Goal: Communication & Community: Answer question/provide support

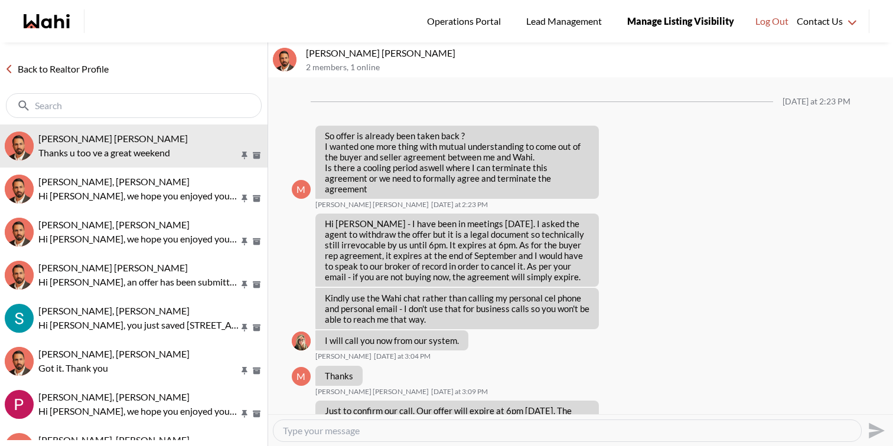
scroll to position [1221, 0]
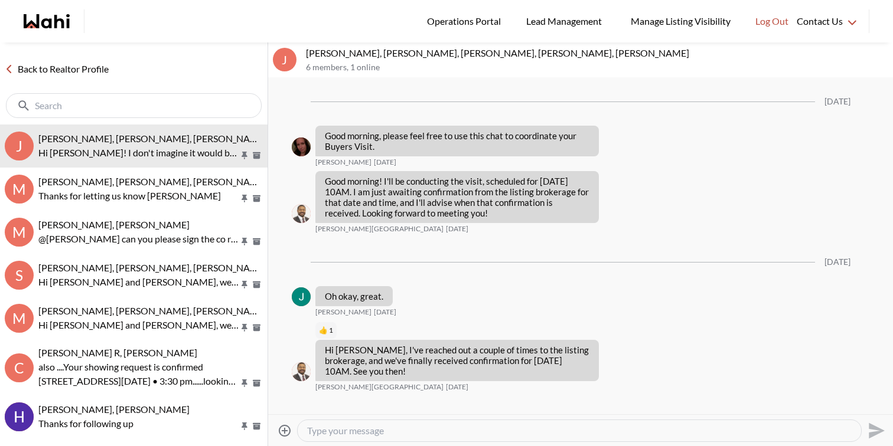
scroll to position [746, 0]
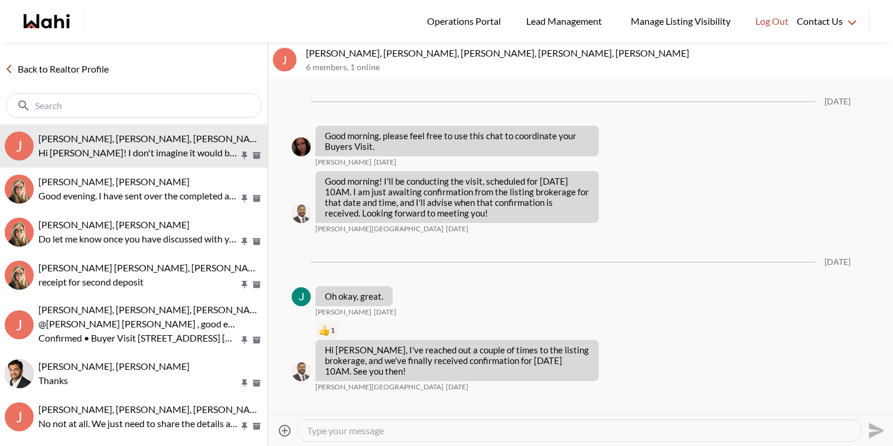
scroll to position [746, 0]
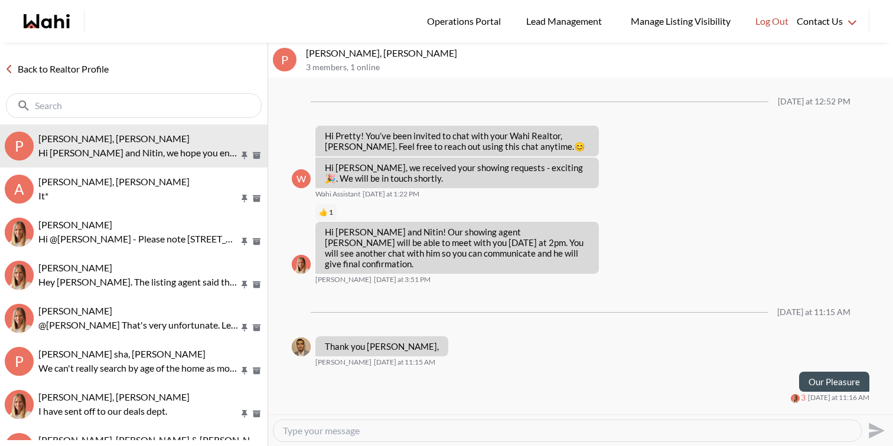
scroll to position [87, 0]
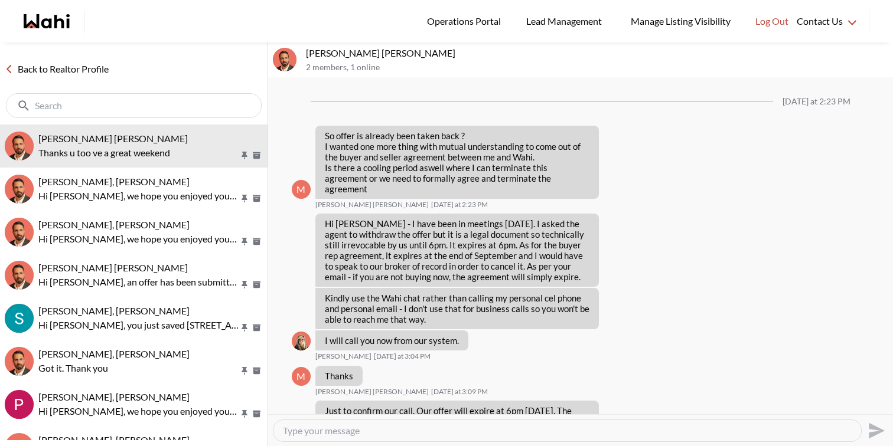
scroll to position [1221, 0]
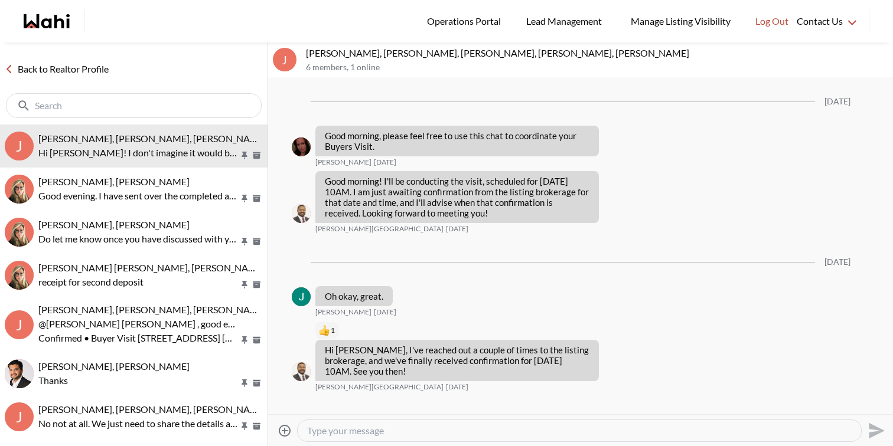
scroll to position [746, 0]
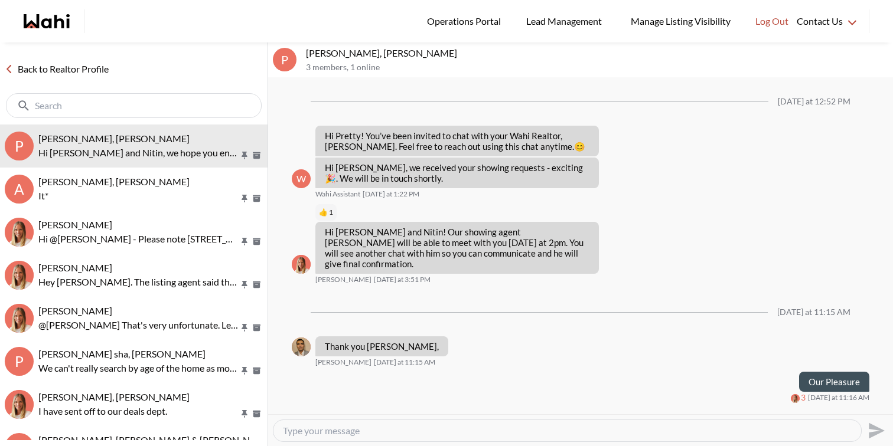
scroll to position [87, 0]
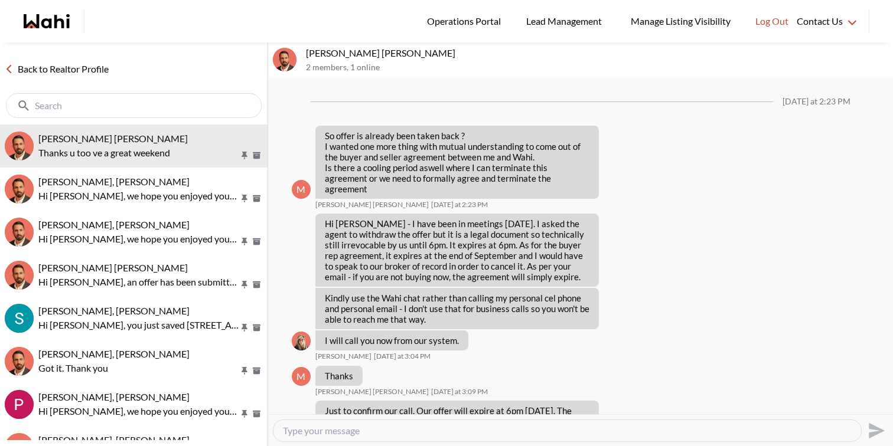
scroll to position [1221, 0]
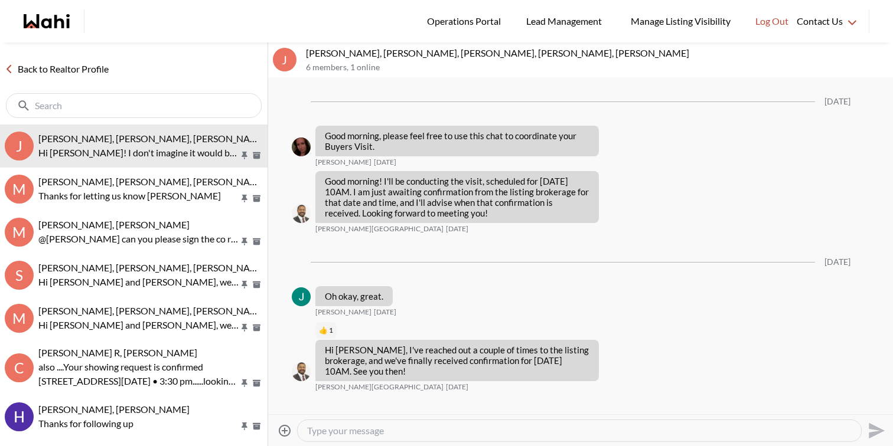
scroll to position [746, 0]
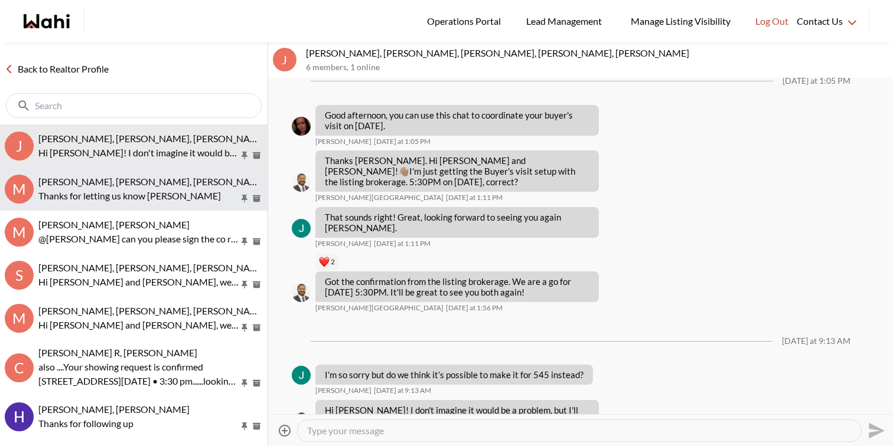
click at [157, 171] on button "M Milton Henriquez, Shannel, Faraz Thanks for letting us know Shannel" at bounding box center [134, 189] width 268 height 43
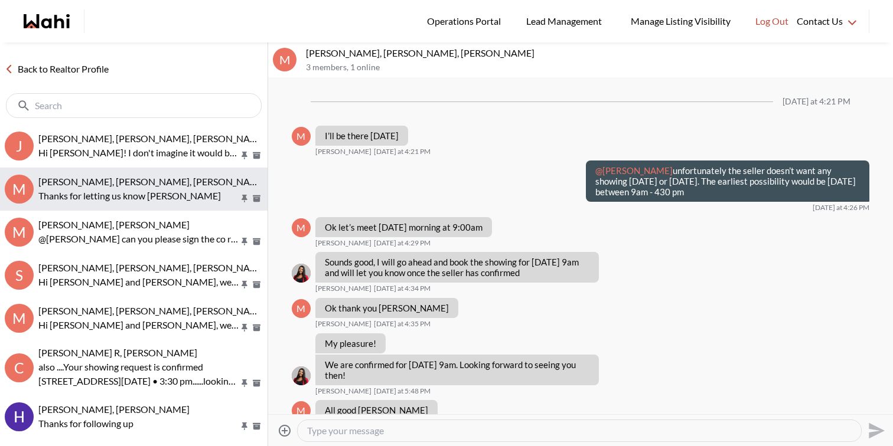
scroll to position [764, 0]
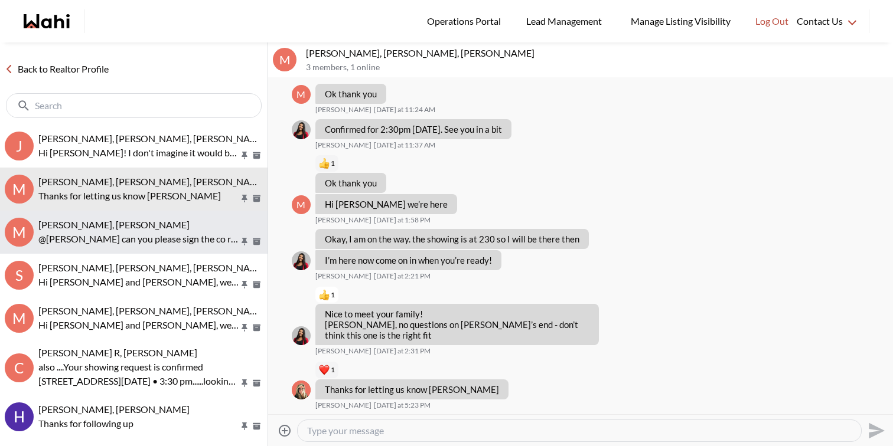
click at [191, 229] on div "[PERSON_NAME], [PERSON_NAME]" at bounding box center [150, 225] width 224 height 12
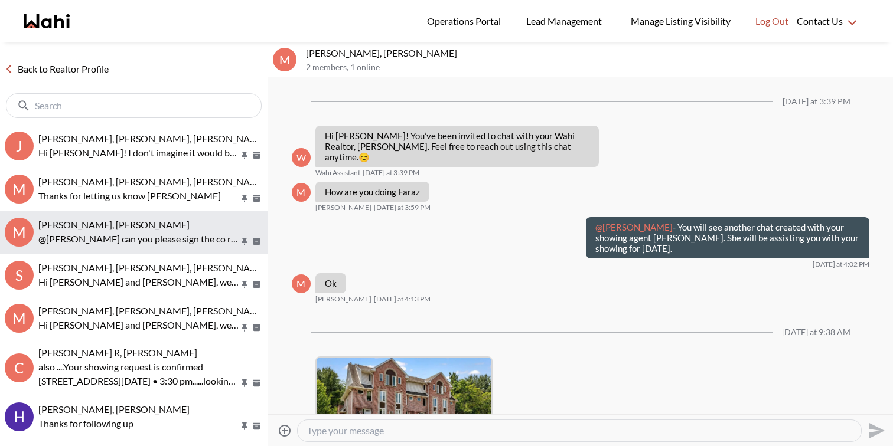
scroll to position [262, 0]
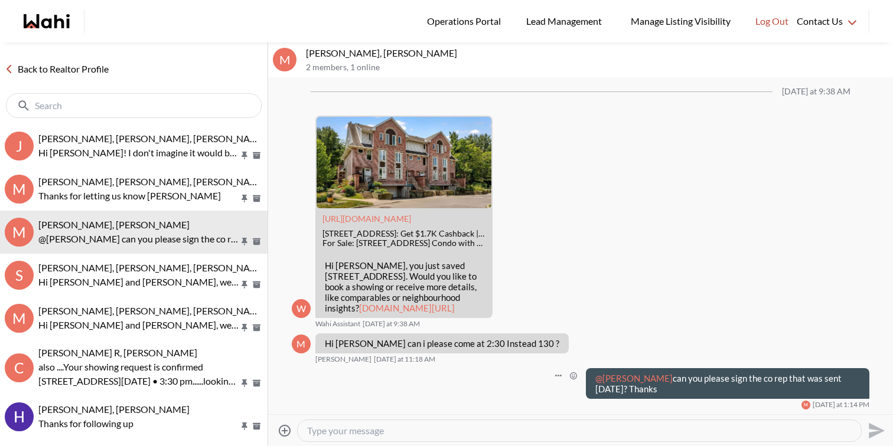
drag, startPoint x: 664, startPoint y: 391, endPoint x: 674, endPoint y: 377, distance: 17.2
click at [674, 377] on p "@Milton Henriquez can you please sign the co rep that was sent yesterday? Thanks" at bounding box center [727, 383] width 265 height 21
copy p "can you please sign the co rep that was sent yesterday? Thanks"
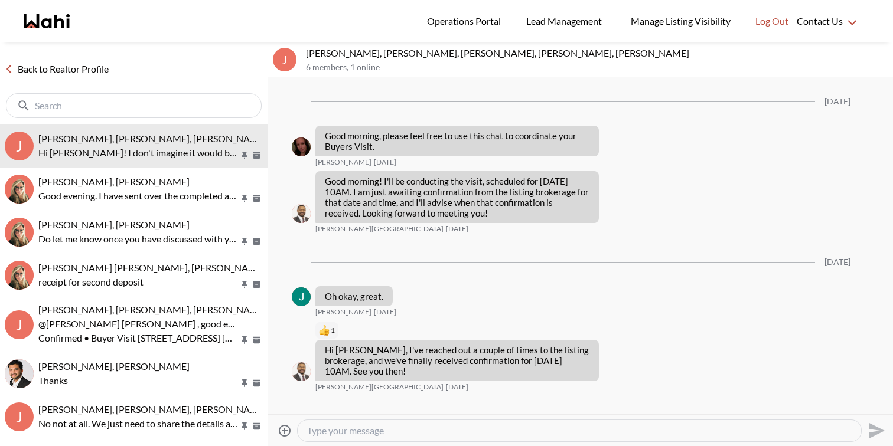
scroll to position [746, 0]
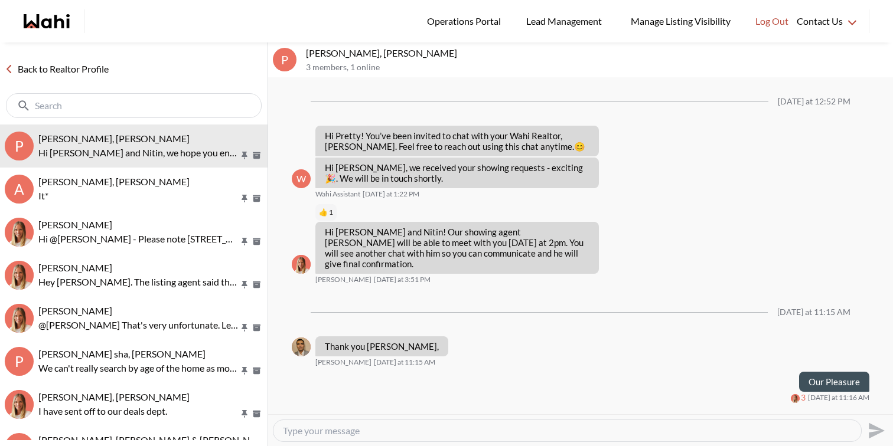
scroll to position [87, 0]
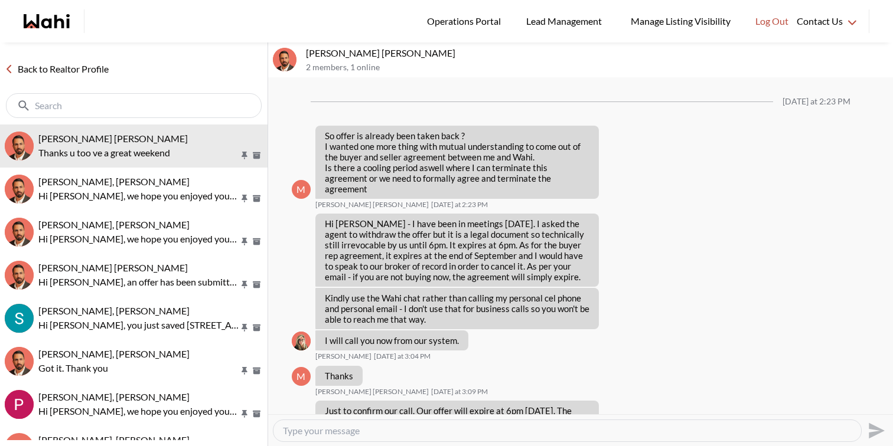
scroll to position [1221, 0]
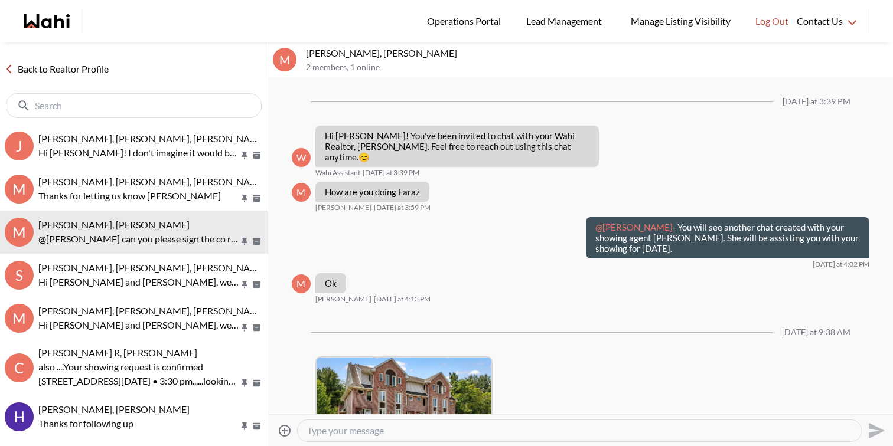
scroll to position [262, 0]
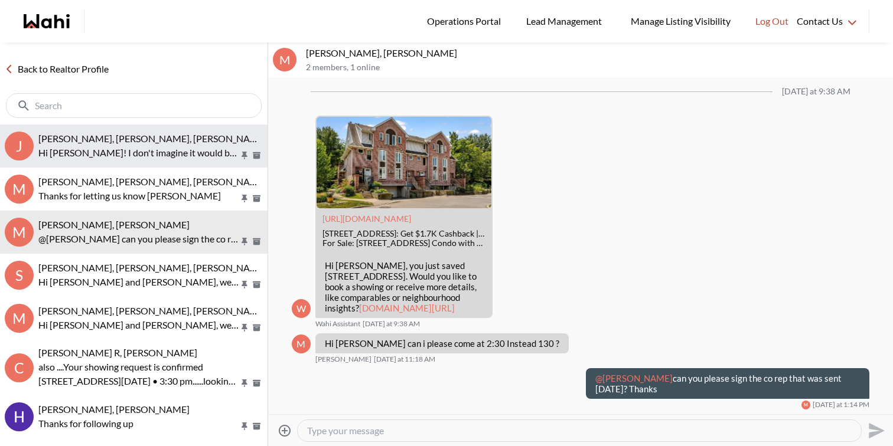
click at [146, 142] on span "[PERSON_NAME], [PERSON_NAME], [PERSON_NAME], [PERSON_NAME], [PERSON_NAME]" at bounding box center [229, 138] width 383 height 11
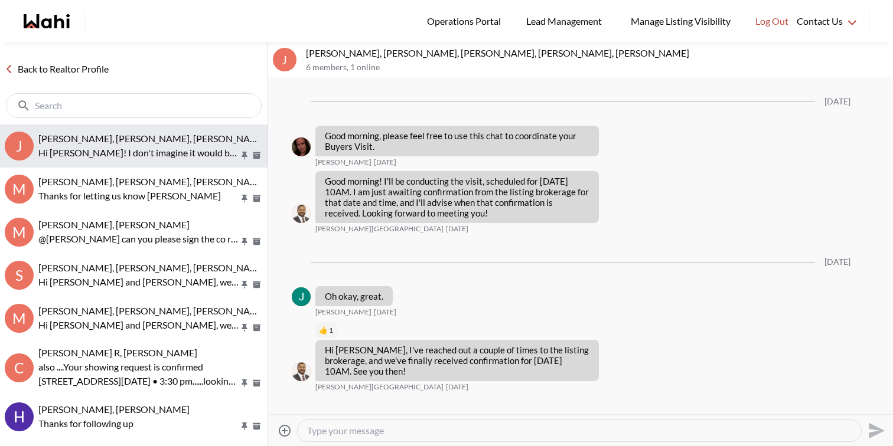
scroll to position [746, 0]
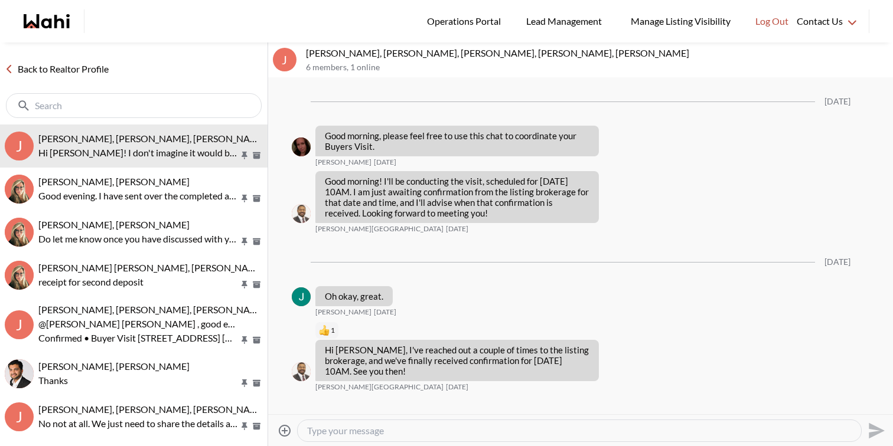
scroll to position [746, 0]
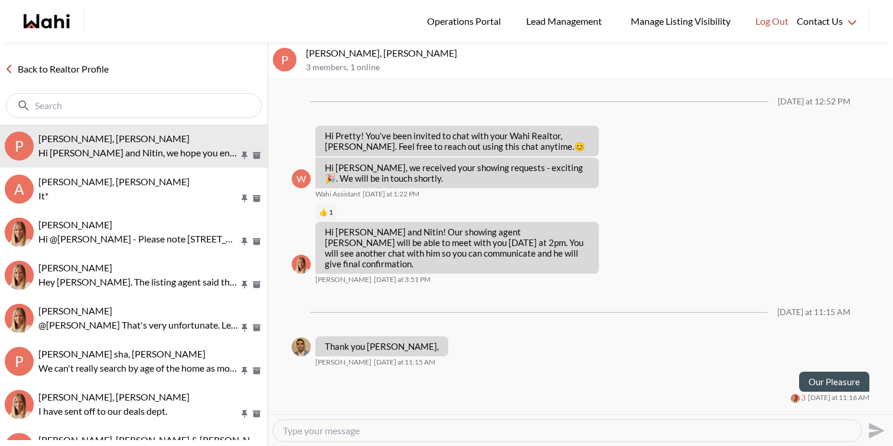
scroll to position [87, 0]
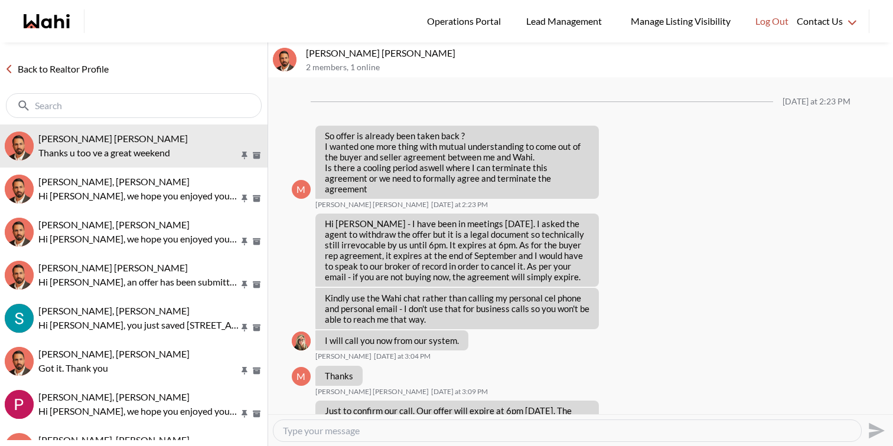
scroll to position [1221, 0]
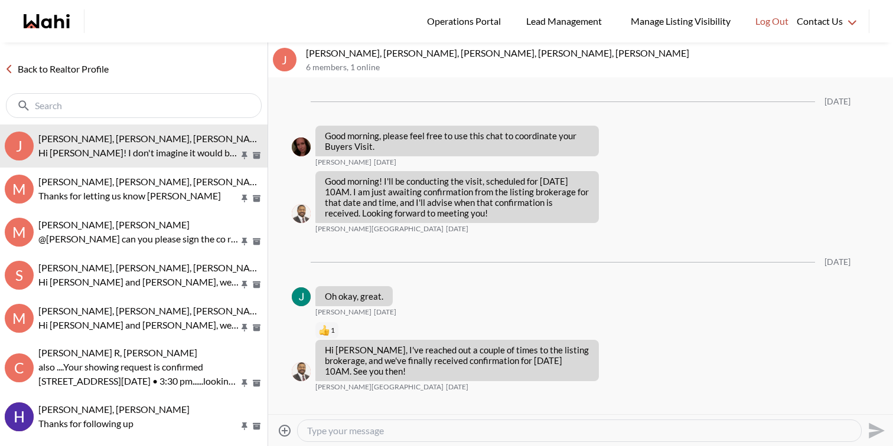
scroll to position [746, 0]
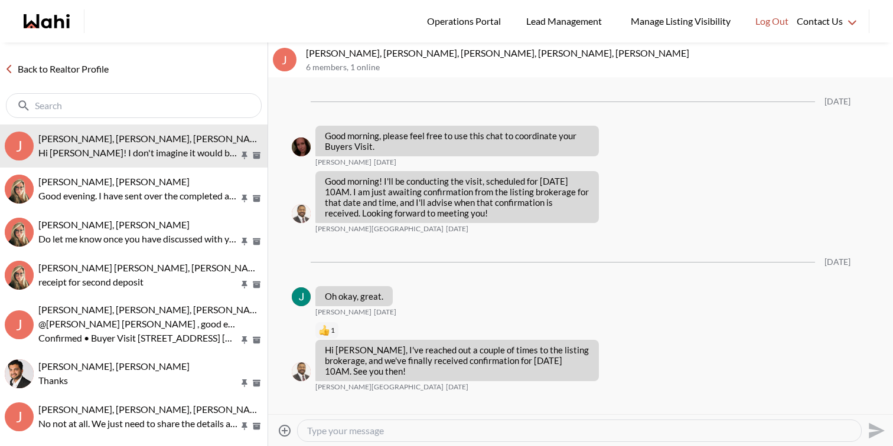
scroll to position [746, 0]
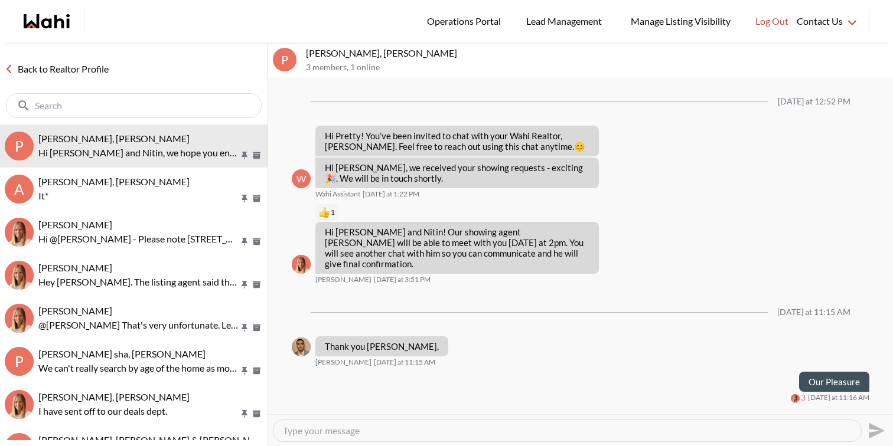
scroll to position [87, 0]
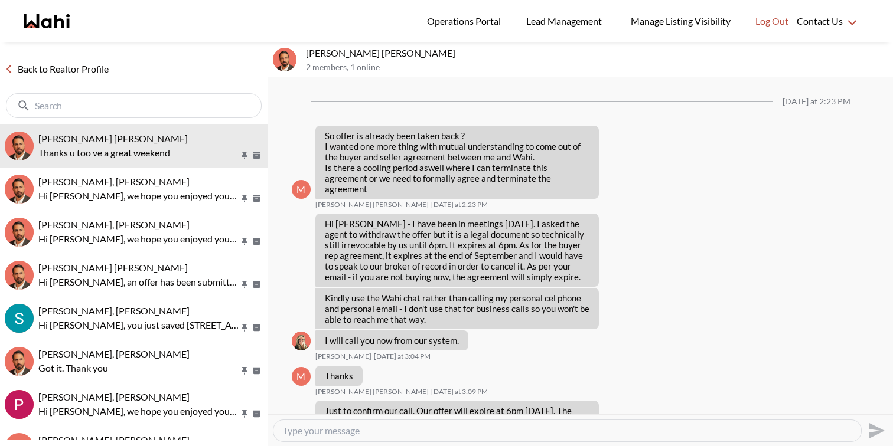
scroll to position [1221, 0]
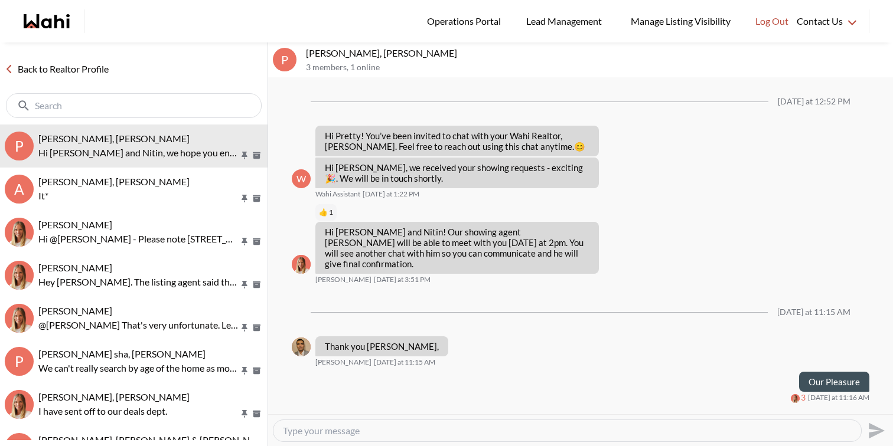
scroll to position [87, 0]
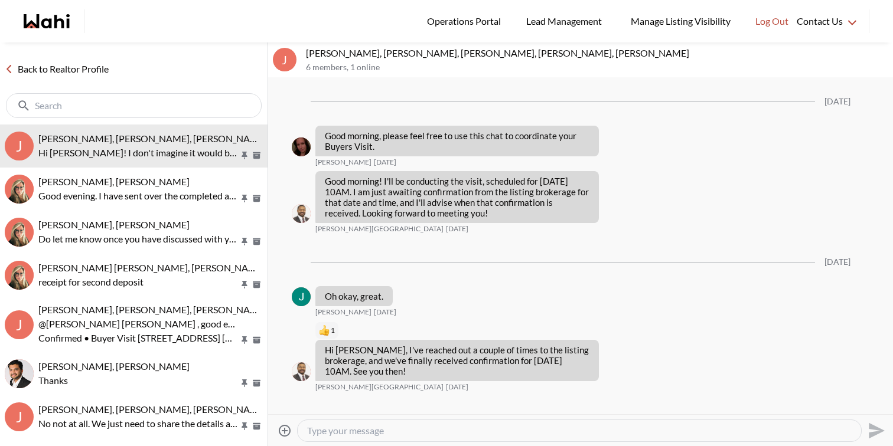
scroll to position [746, 0]
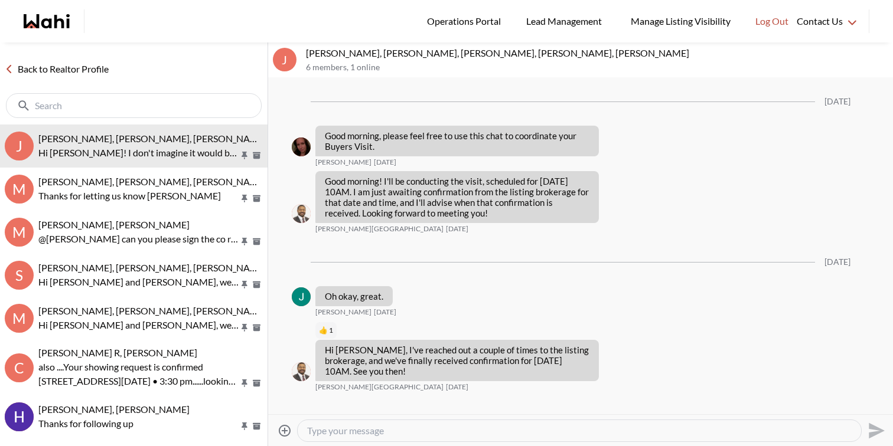
scroll to position [746, 0]
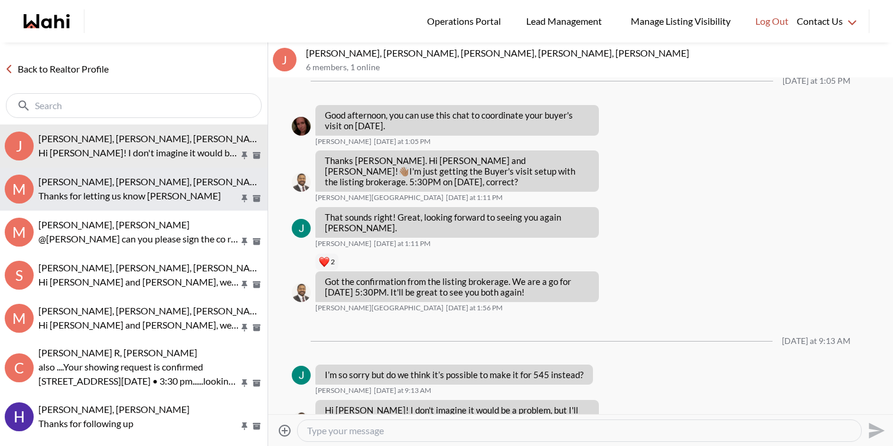
click at [117, 185] on span "[PERSON_NAME], [PERSON_NAME], [PERSON_NAME]" at bounding box center [152, 181] width 229 height 11
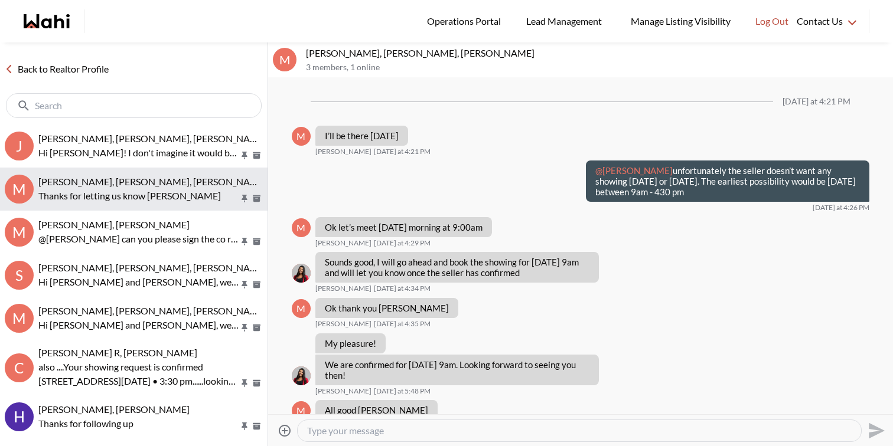
scroll to position [764, 0]
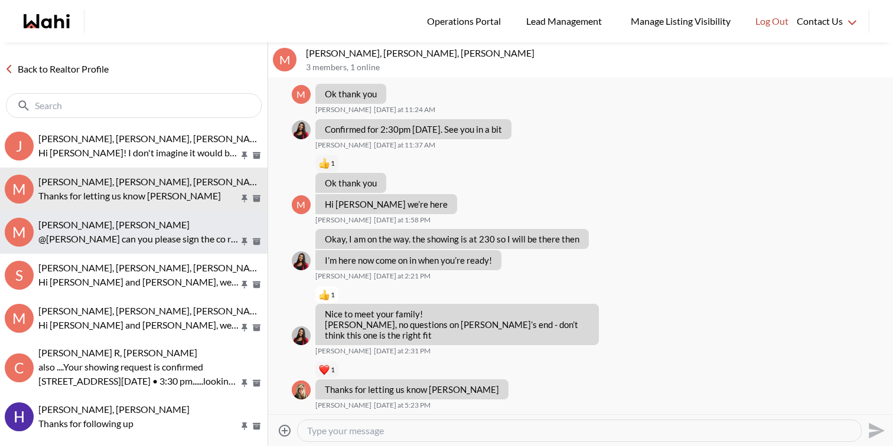
click at [129, 234] on p "@Milton Henriquez can you please sign the co rep that was sent yesterday? Thanks" at bounding box center [138, 239] width 201 height 14
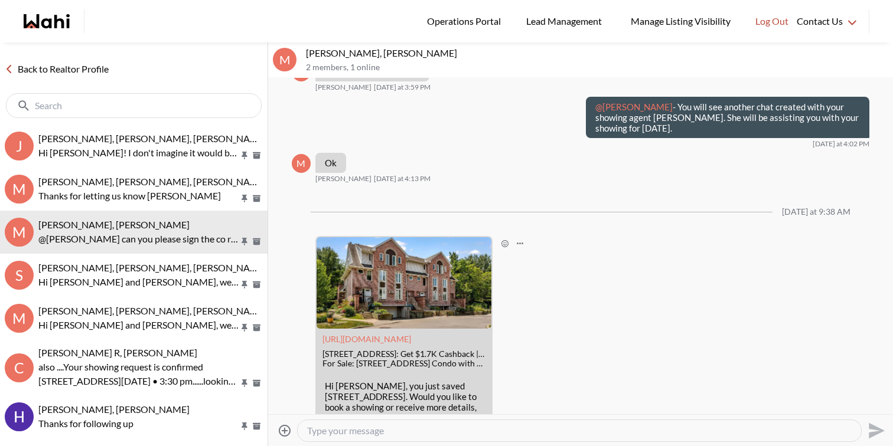
scroll to position [262, 0]
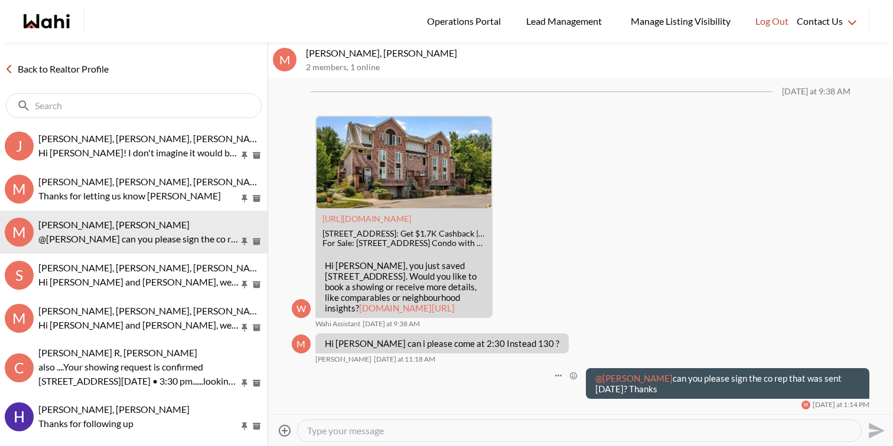
drag, startPoint x: 654, startPoint y: 389, endPoint x: 595, endPoint y: 377, distance: 60.2
click at [595, 377] on p "@Milton Henriquez can you please sign the co rep that was sent yesterday? Thanks" at bounding box center [727, 383] width 265 height 21
copy p "@Milton Henriquez can you please sign the co rep that was sent yesterday? Thanks"
click at [546, 434] on textarea "Type your message" at bounding box center [579, 431] width 544 height 12
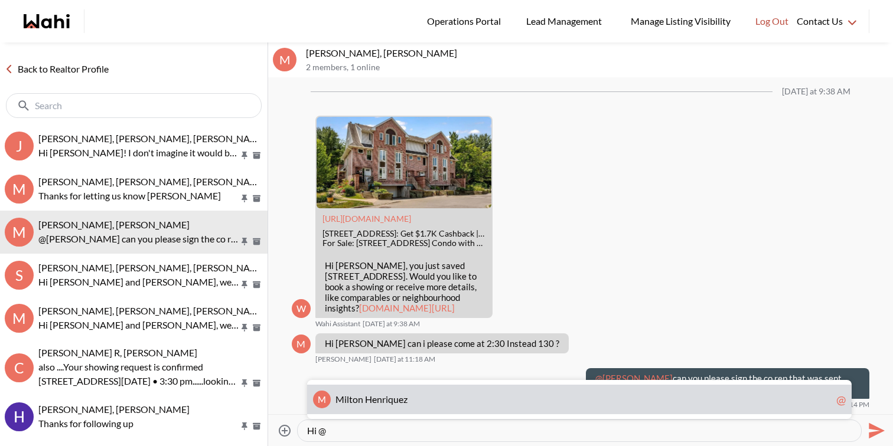
click at [503, 403] on span "M i l t o n H e n r i q u e z" at bounding box center [583, 400] width 496 height 12
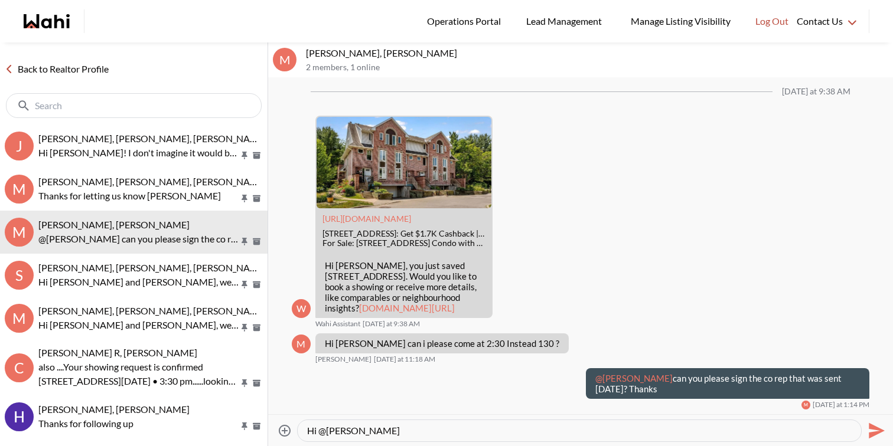
paste textarea "@Milton Henriquez can you please sign the co rep that was sent yesterday? Thanks"
drag, startPoint x: 482, startPoint y: 429, endPoint x: 402, endPoint y: 425, distance: 80.4
click at [402, 425] on textarea "Hi @Milton Henriquez @Milton Henriquez can you please sign the co rep that was …" at bounding box center [579, 431] width 544 height 12
drag, startPoint x: 624, startPoint y: 432, endPoint x: 582, endPoint y: 432, distance: 41.9
click at [582, 432] on textarea "Hi @Milton Henriquez can you please sign the co rep that was sent yesterday? Th…" at bounding box center [579, 431] width 544 height 12
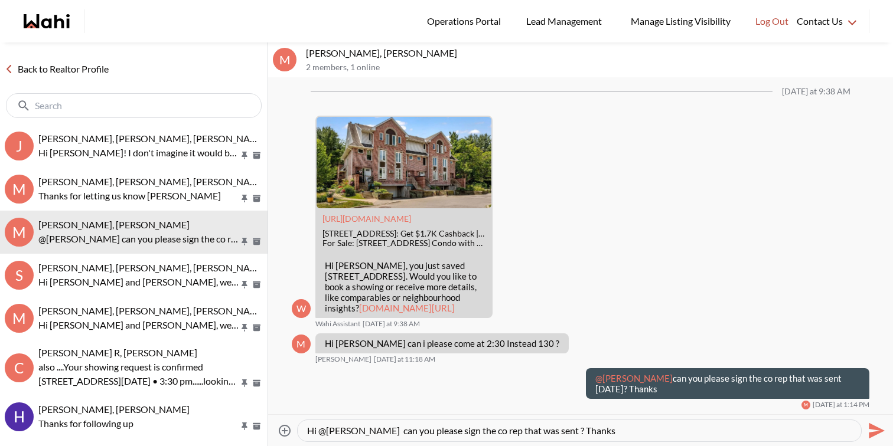
drag, startPoint x: 590, startPoint y: 432, endPoint x: 661, endPoint y: 431, distance: 71.5
click at [662, 431] on textarea "Hi @Milton Henriquez can you please sign the co rep that was sent ? Thanks" at bounding box center [579, 431] width 544 height 12
click at [588, 431] on textarea "Hi @Milton Henriquez can you please sign the co rep that was sent ? Thanks" at bounding box center [579, 431] width 544 height 12
paste textarea "is simply outlines Wahi's role in representing you & clarifies the Showing Agen…"
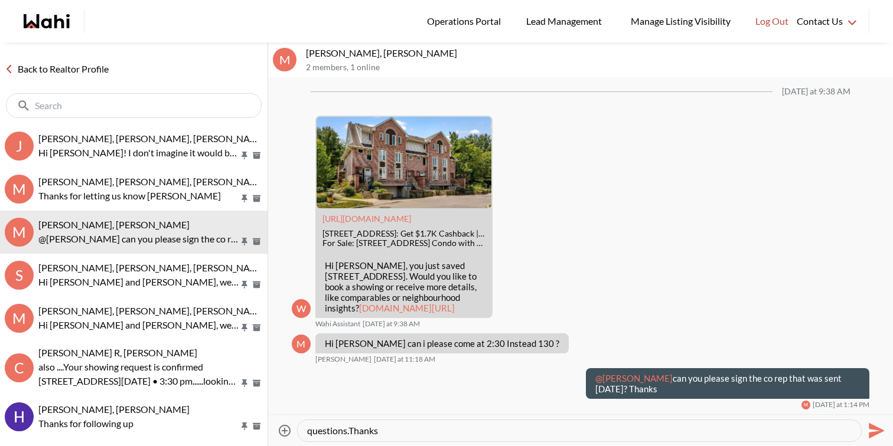
click at [348, 430] on textarea "Hi @Milton Henriquez can you please sign the co rep that was sent ? This simply…" at bounding box center [579, 431] width 544 height 12
type textarea "Hi @Milton Henriquez can you please sign the co rep that was sent ? This simply…"
click at [876, 433] on icon "Send" at bounding box center [877, 431] width 16 height 16
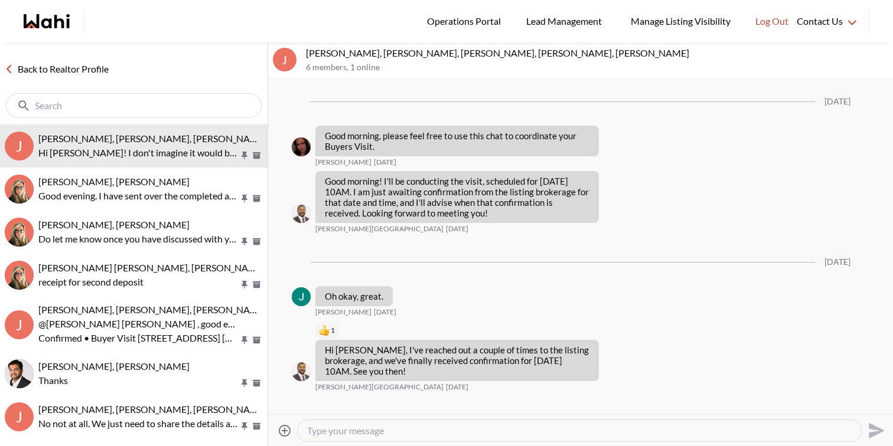
scroll to position [746, 0]
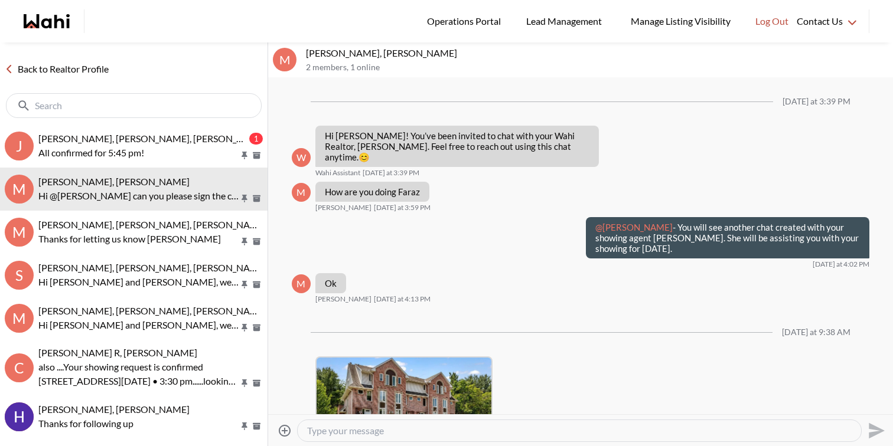
scroll to position [387, 0]
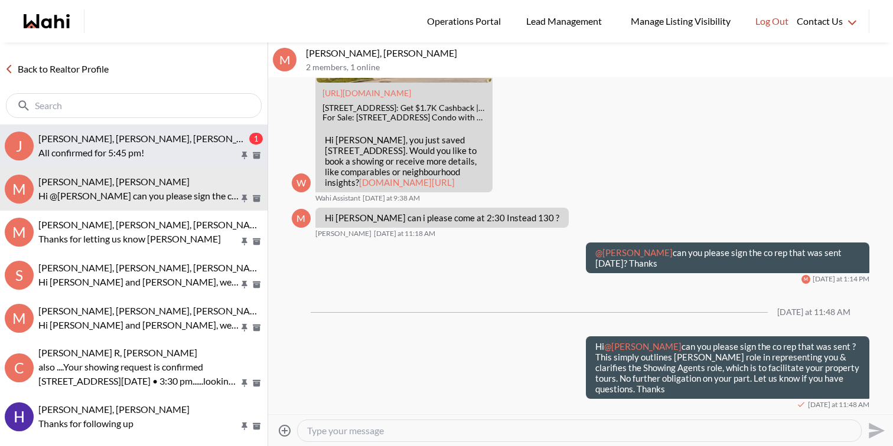
click at [153, 143] on span "Jack Burke, Leyla Smith, Barbara, Faraz, Duane, Alicia" at bounding box center [229, 138] width 383 height 11
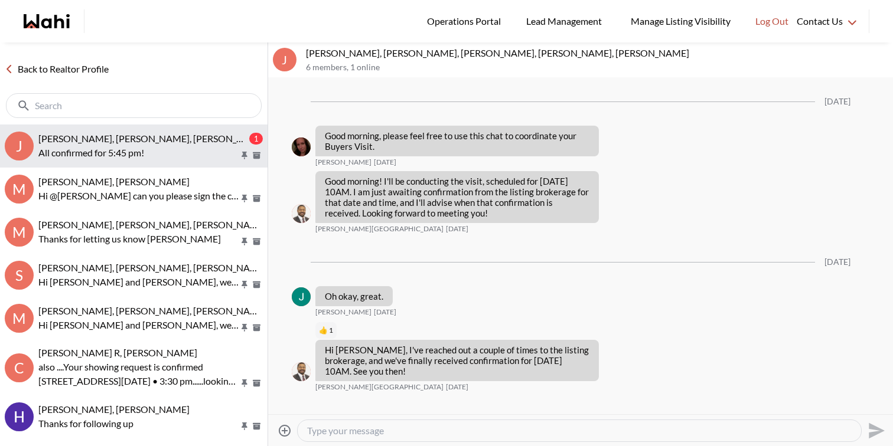
scroll to position [857, 0]
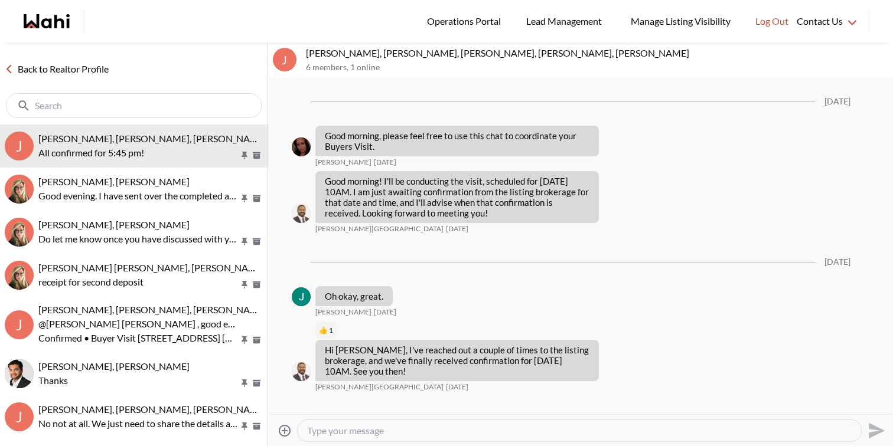
scroll to position [768, 0]
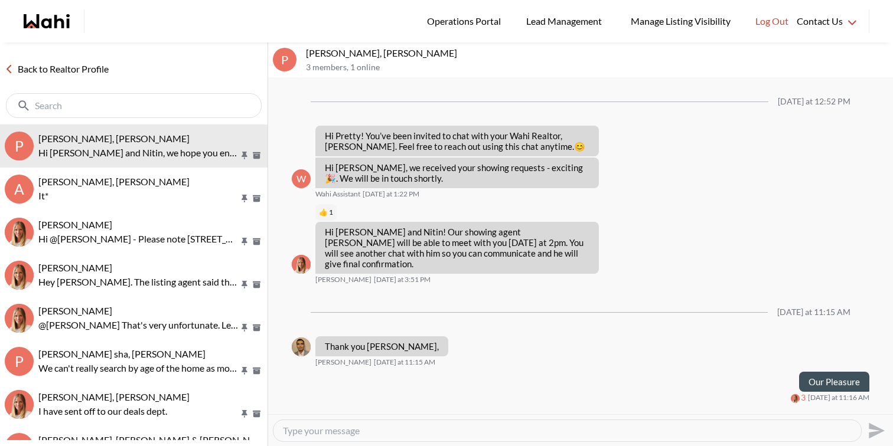
scroll to position [87, 0]
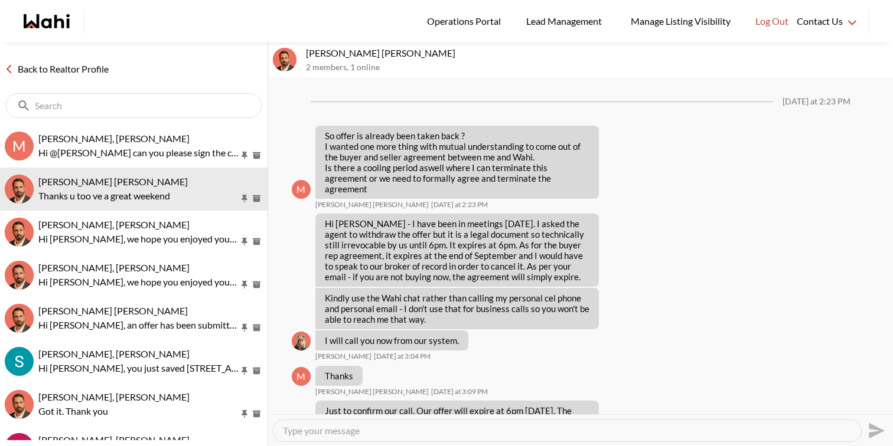
scroll to position [1221, 0]
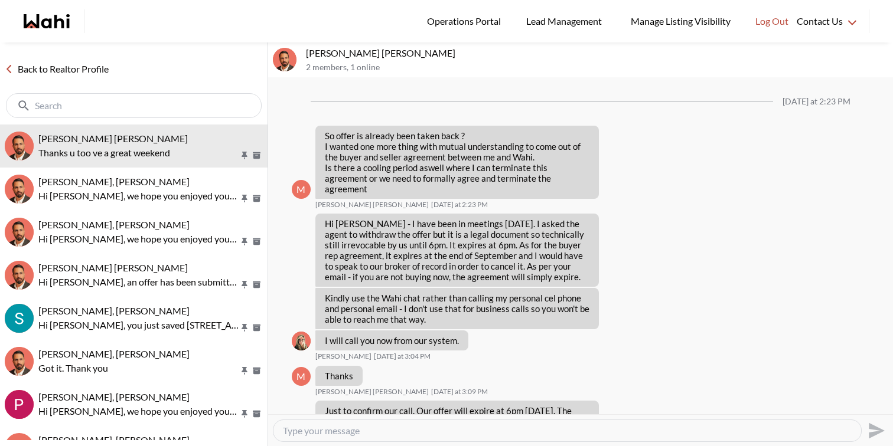
scroll to position [1221, 0]
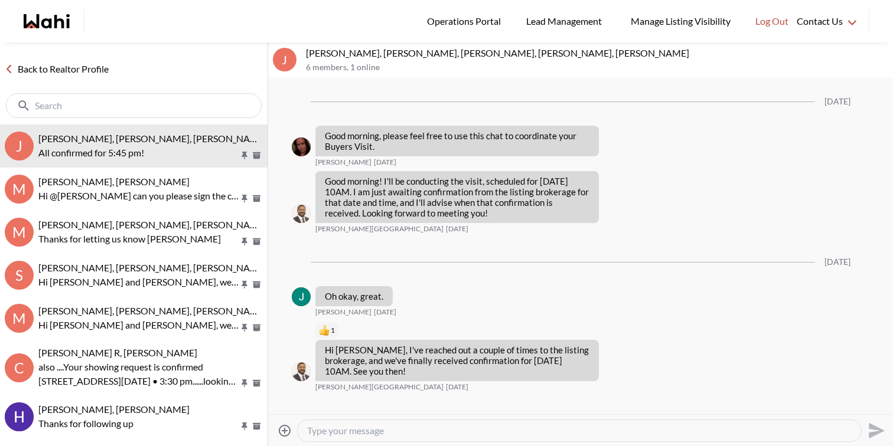
scroll to position [768, 0]
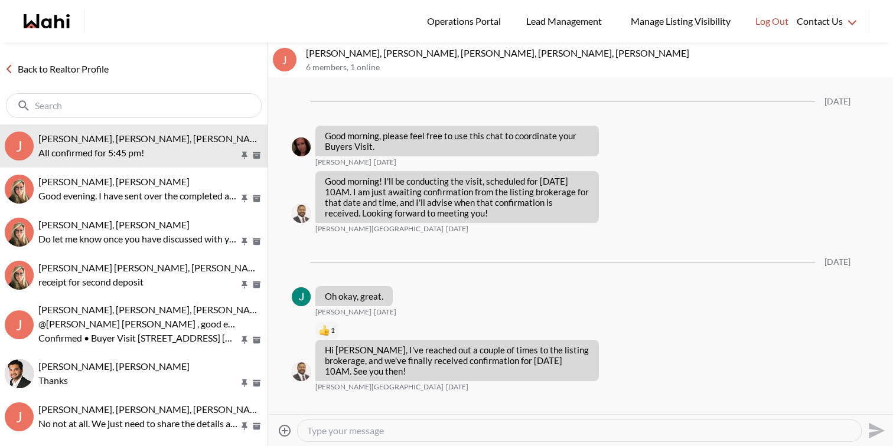
scroll to position [768, 0]
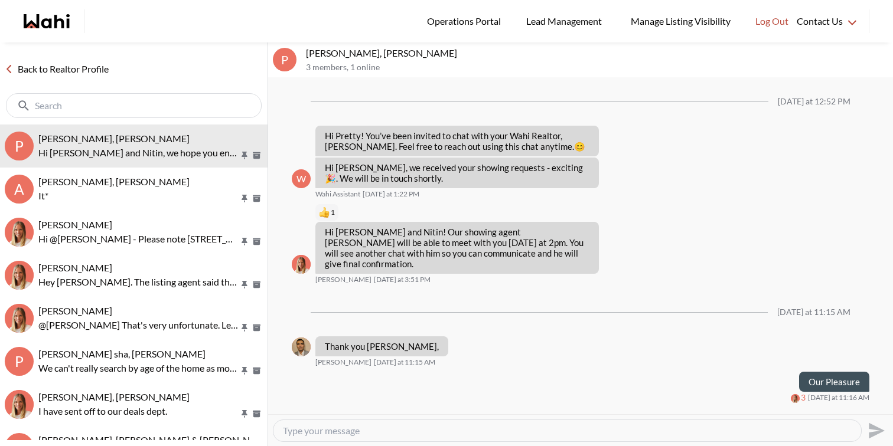
scroll to position [87, 0]
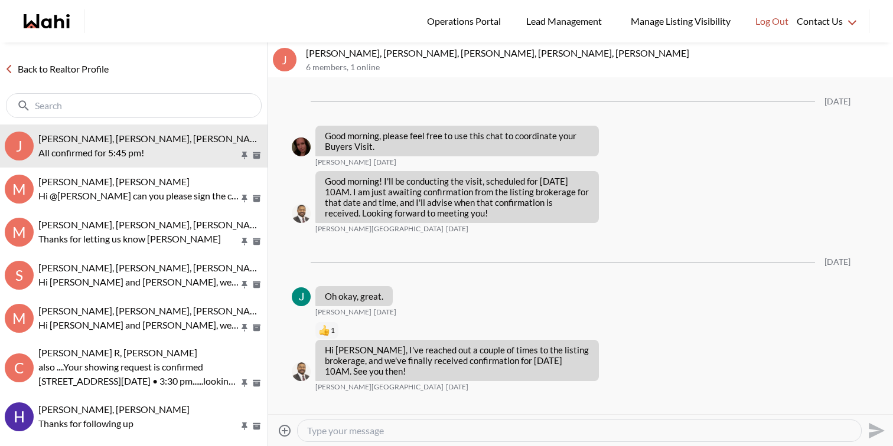
scroll to position [768, 0]
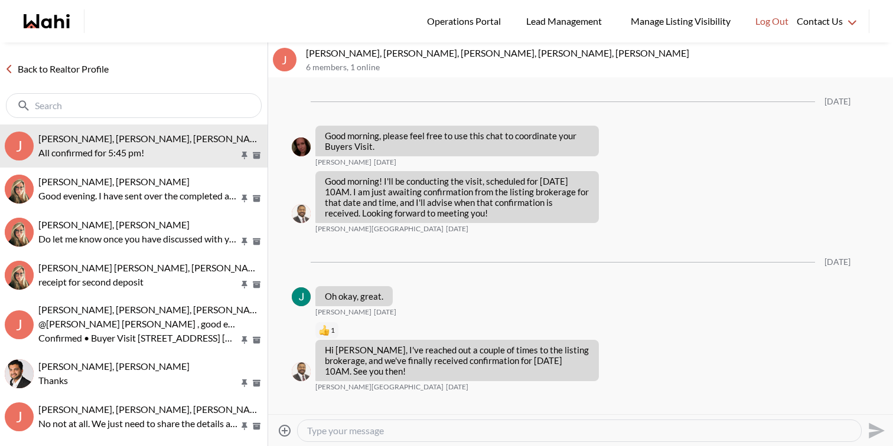
scroll to position [768, 0]
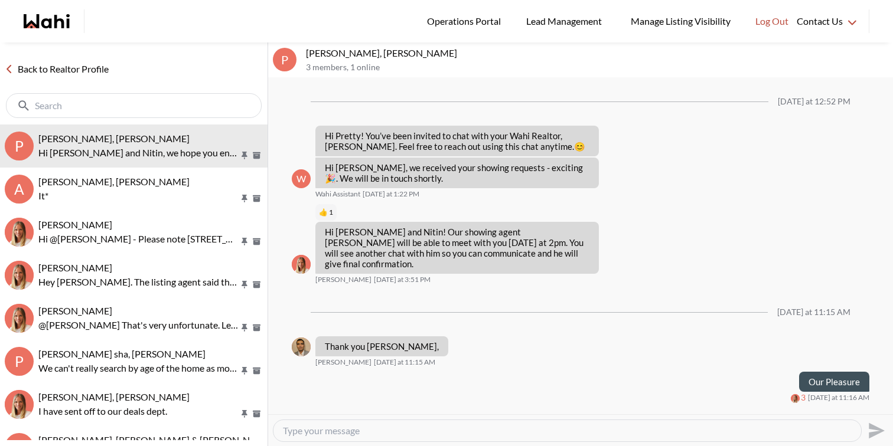
scroll to position [87, 0]
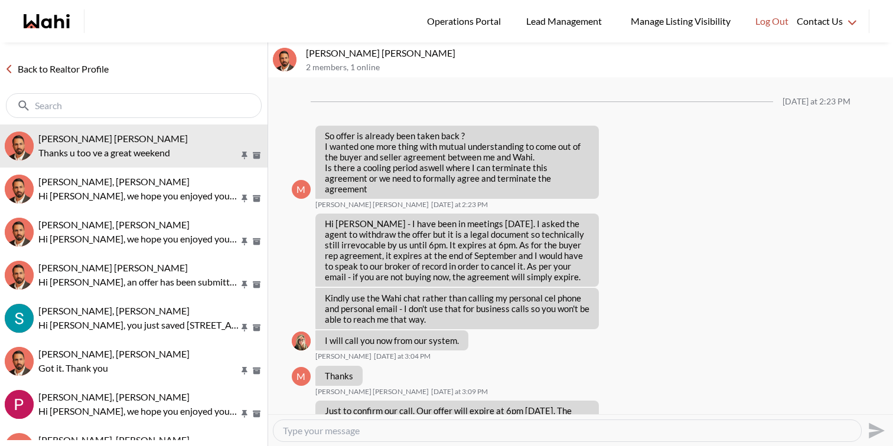
scroll to position [1221, 0]
